Goal: Check status: Check status

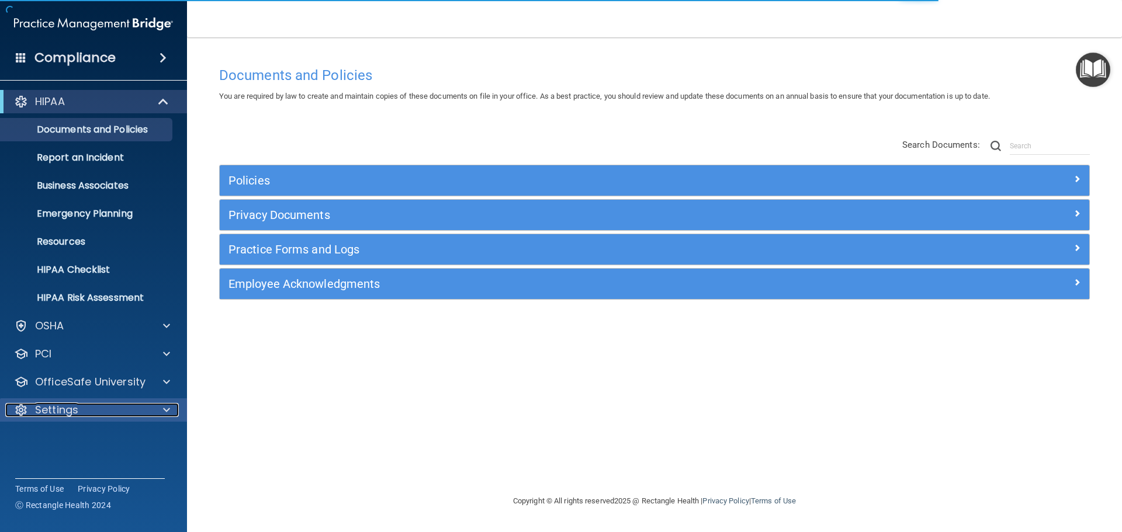
click at [102, 411] on div "Settings" at bounding box center [77, 410] width 145 height 14
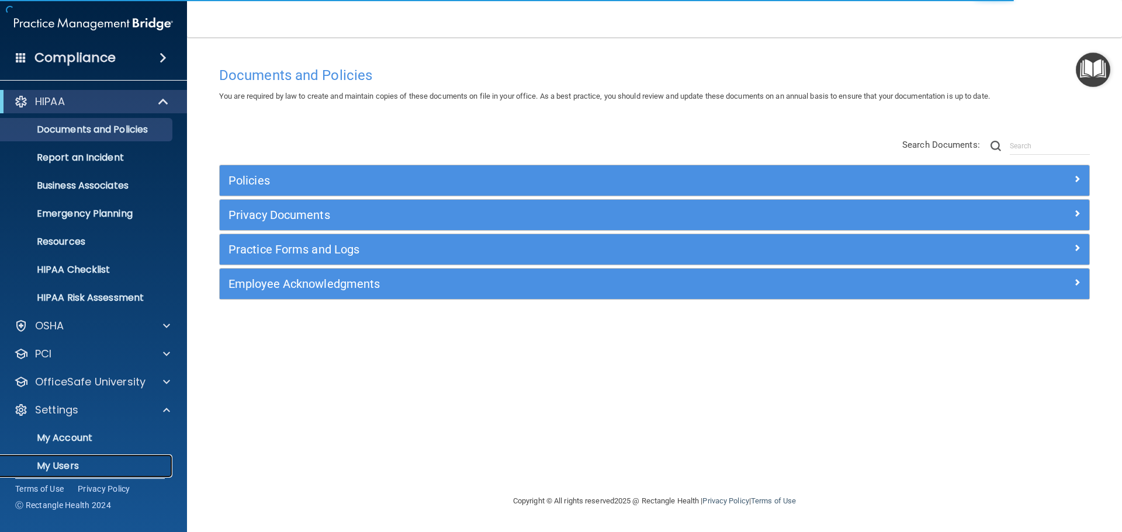
click at [94, 465] on p "My Users" at bounding box center [88, 466] width 160 height 12
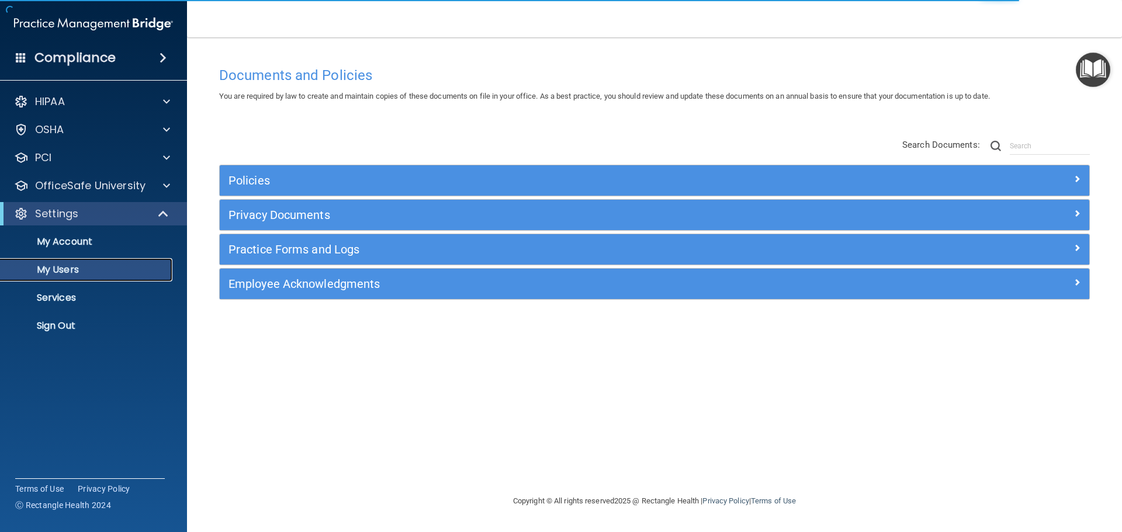
select select "20"
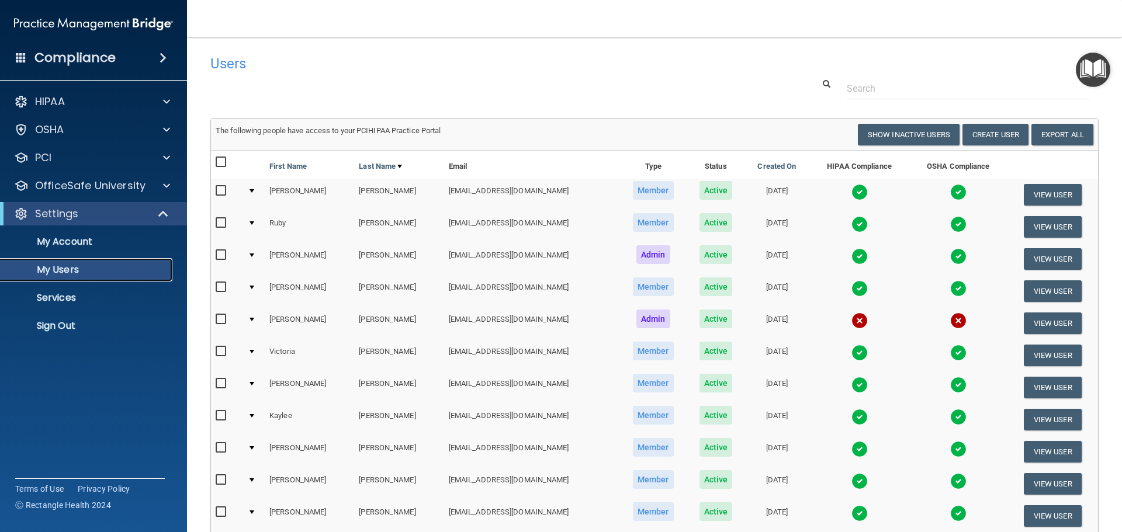
scroll to position [435, 0]
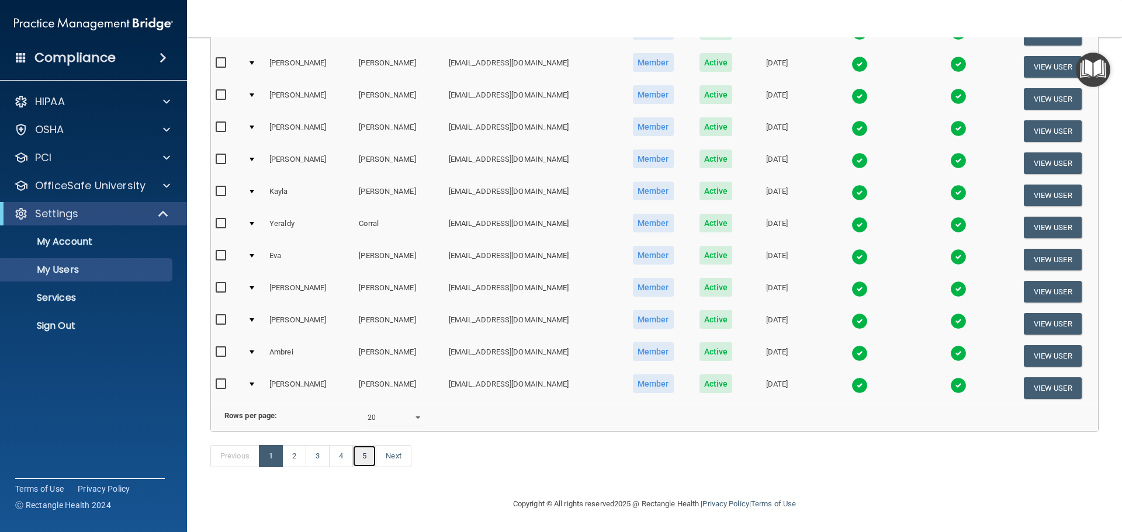
click at [367, 462] on link "5" at bounding box center [364, 456] width 24 height 22
select select "20"
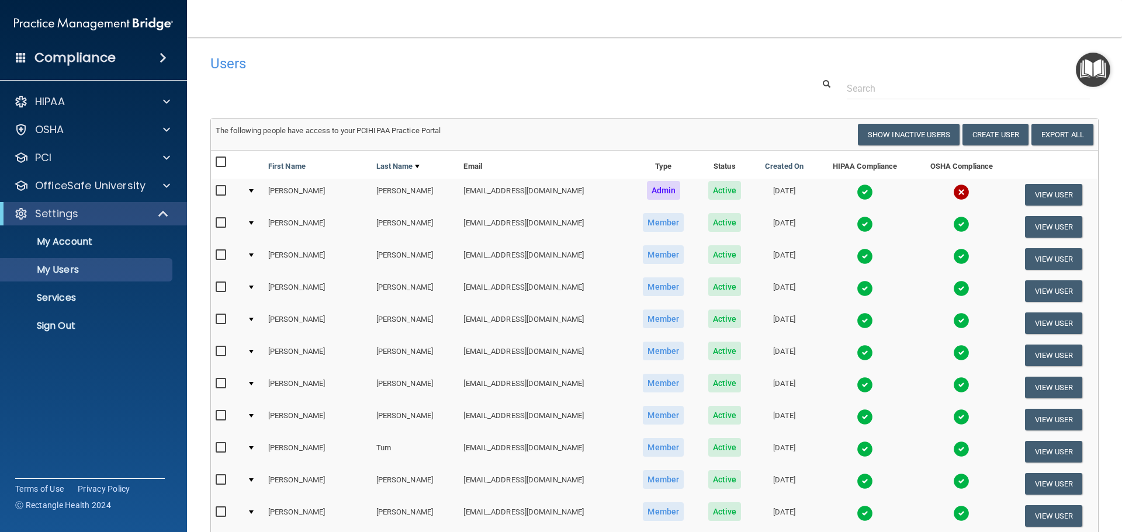
click at [857, 419] on img at bounding box center [865, 417] width 16 height 16
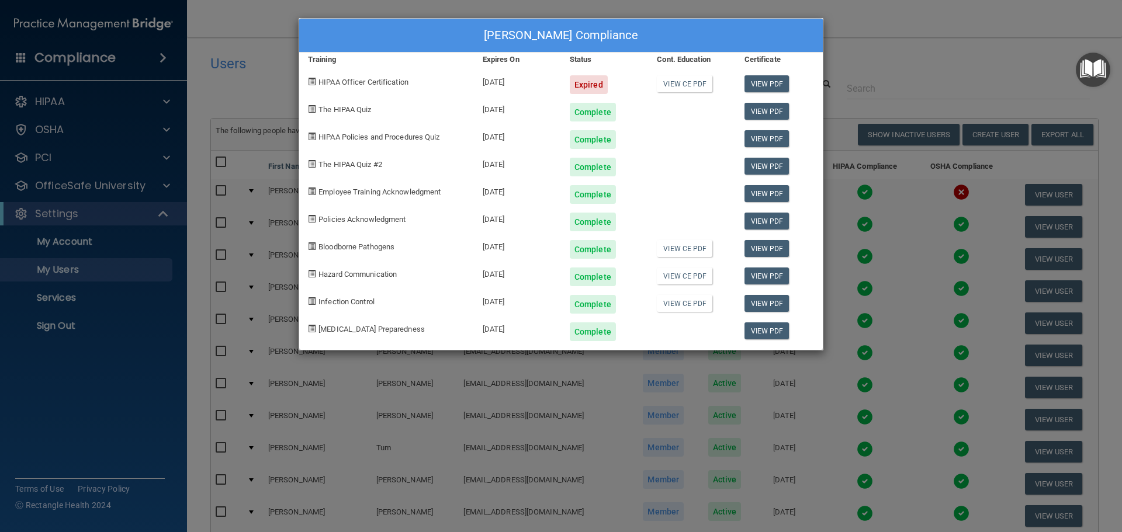
click at [881, 39] on div "[PERSON_NAME] Compliance Training Expires On Status Cont. Education Certificate…" at bounding box center [561, 266] width 1122 height 532
